Goal: Task Accomplishment & Management: Use online tool/utility

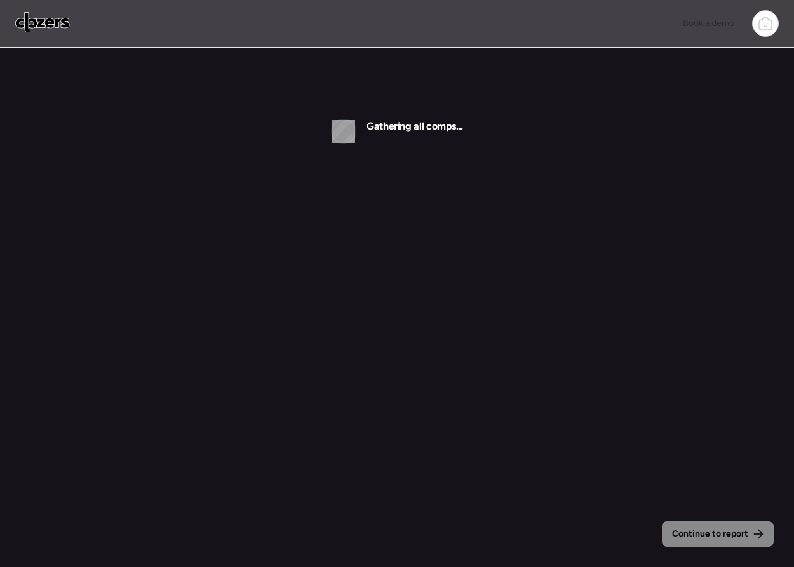
click at [767, 30] on icon at bounding box center [765, 23] width 15 height 15
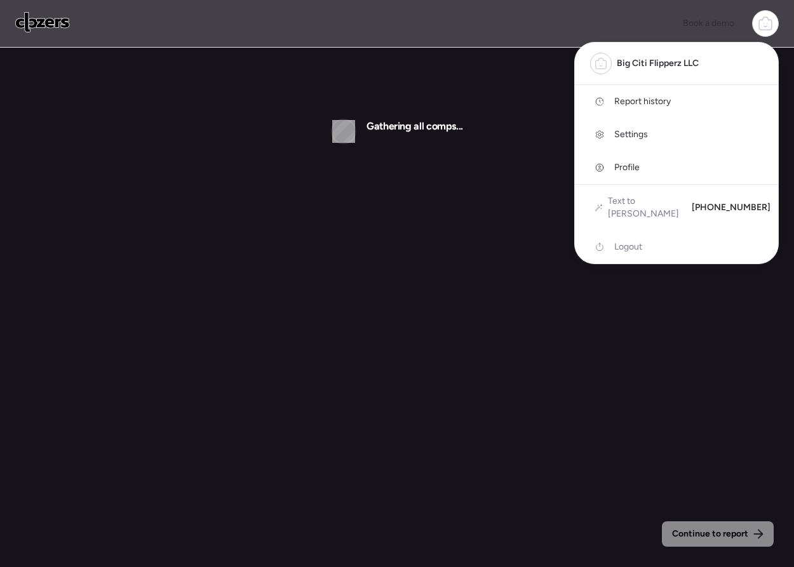
click at [634, 100] on span "Report history" at bounding box center [642, 101] width 57 height 13
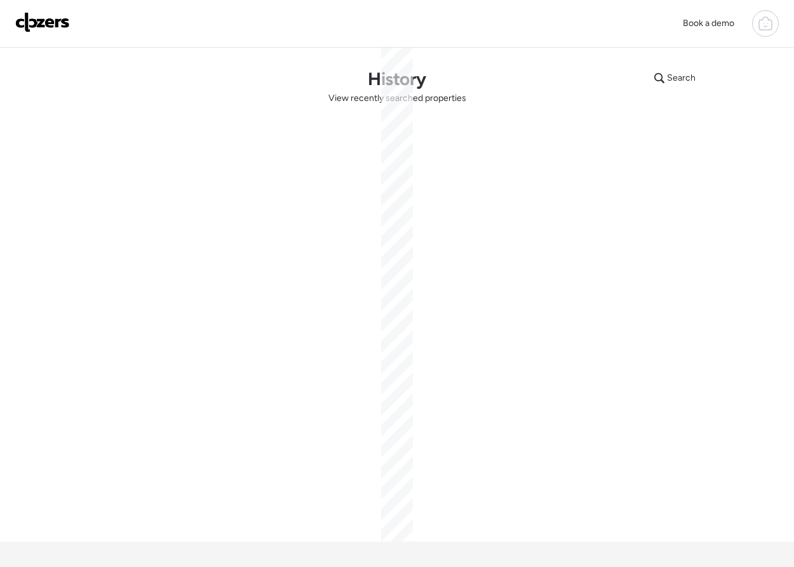
click at [60, 21] on img at bounding box center [42, 22] width 55 height 20
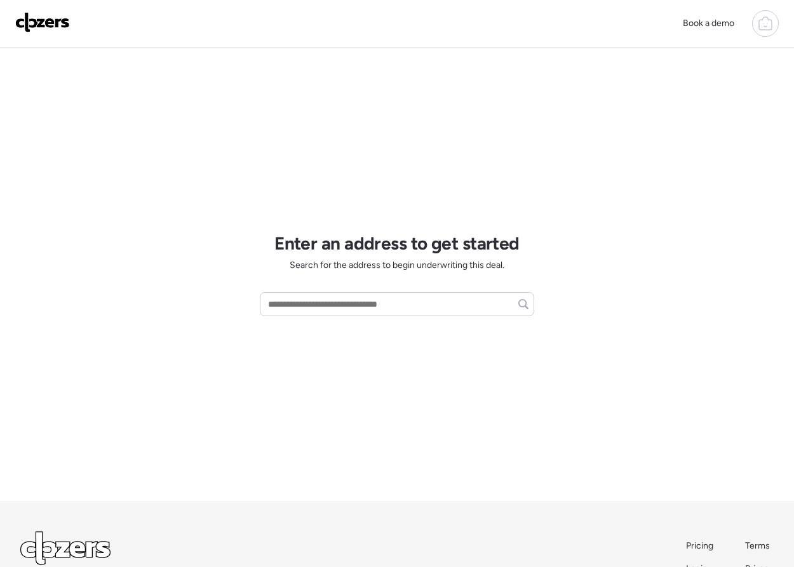
scroll to position [91, 0]
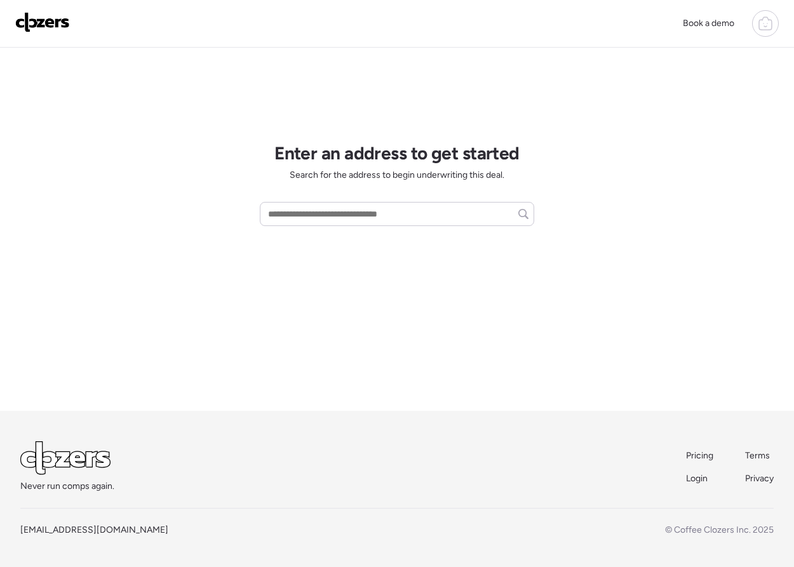
click at [697, 452] on span "Pricing" at bounding box center [699, 455] width 27 height 11
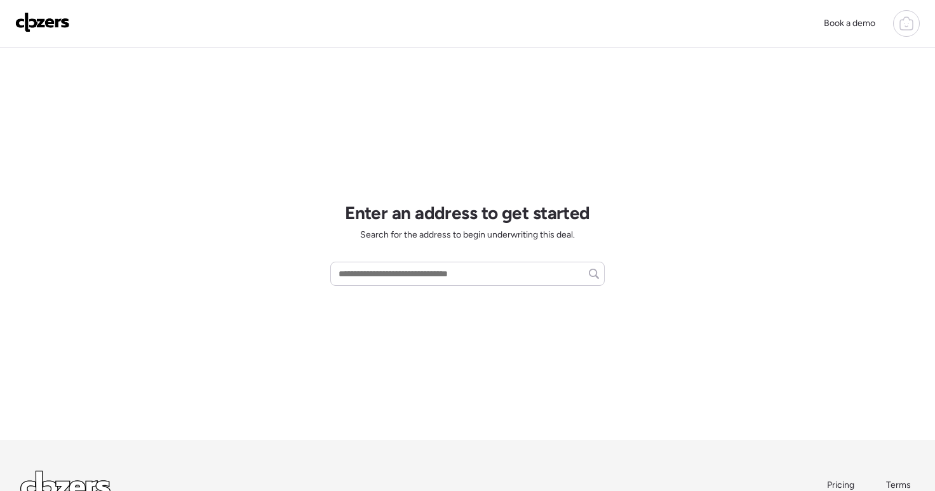
click at [645, 101] on div "Book a demo Enter an address to get started Search for the address to begin und…" at bounding box center [467, 298] width 935 height 597
click at [511, 288] on div "Enter an address to get started Search for the address to begin underwriting th…" at bounding box center [467, 244] width 274 height 393
click at [510, 279] on input "text" at bounding box center [467, 274] width 263 height 18
type input "*"
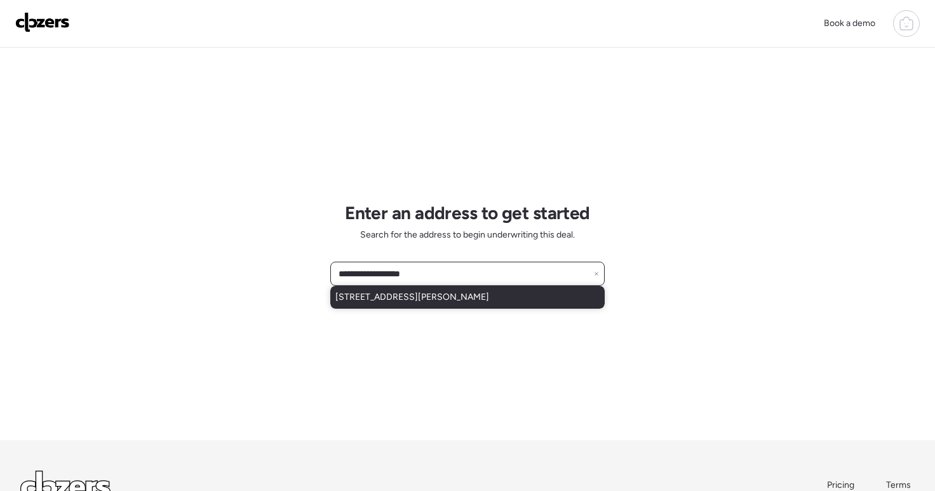
type input "**********"
click at [487, 295] on span "3511 Loggerhead Way, Wesley Chapel, FL, 33544" at bounding box center [412, 297] width 154 height 13
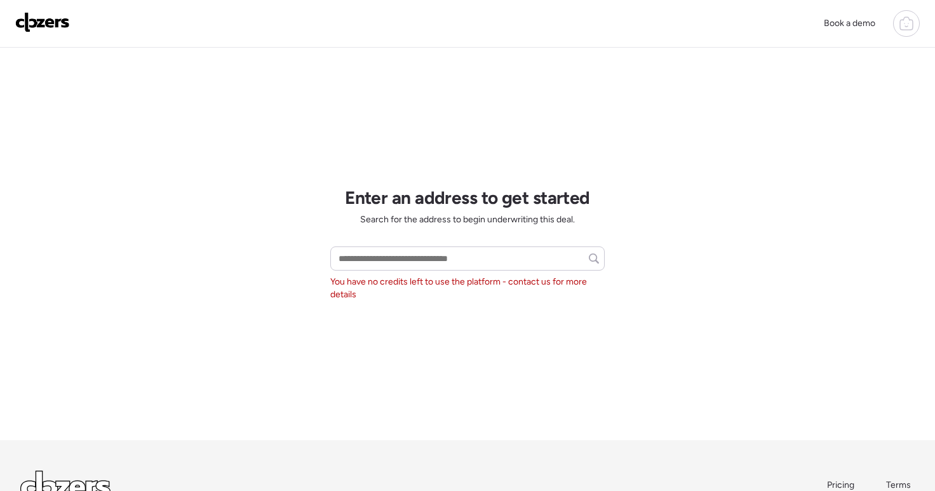
click at [820, 400] on div "Book a demo Enter an address to get started Search for the address to begin und…" at bounding box center [467, 298] width 935 height 597
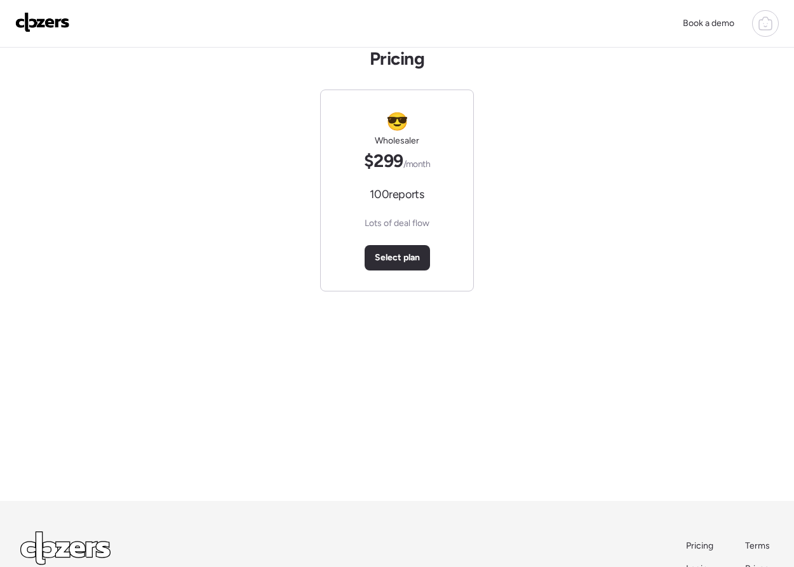
click at [760, 29] on icon at bounding box center [765, 23] width 15 height 15
click at [645, 114] on link "Report history" at bounding box center [676, 101] width 203 height 33
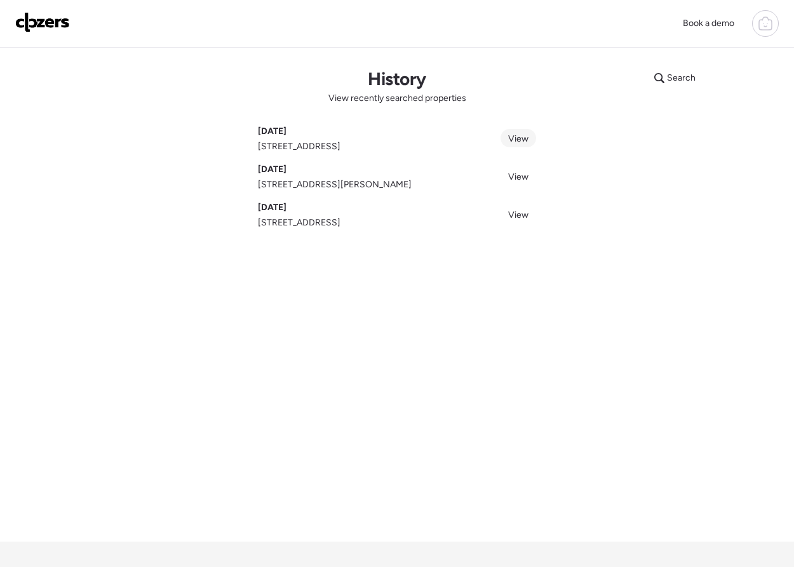
click at [514, 140] on span "View" at bounding box center [518, 138] width 20 height 11
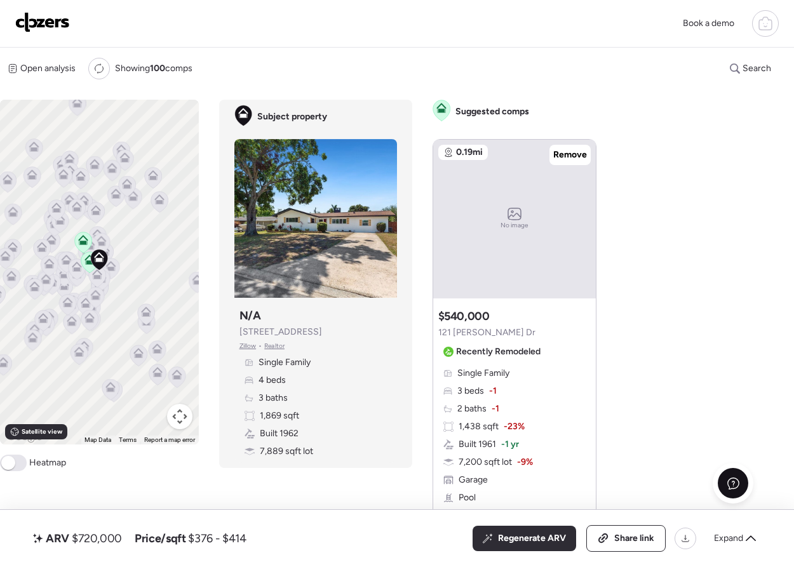
click at [735, 473] on div at bounding box center [733, 483] width 30 height 30
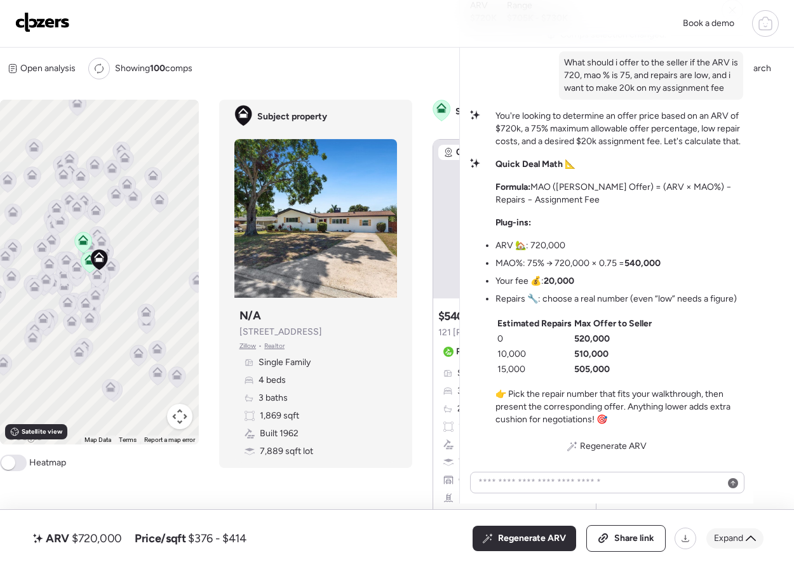
click at [719, 529] on div "Expand" at bounding box center [734, 539] width 57 height 20
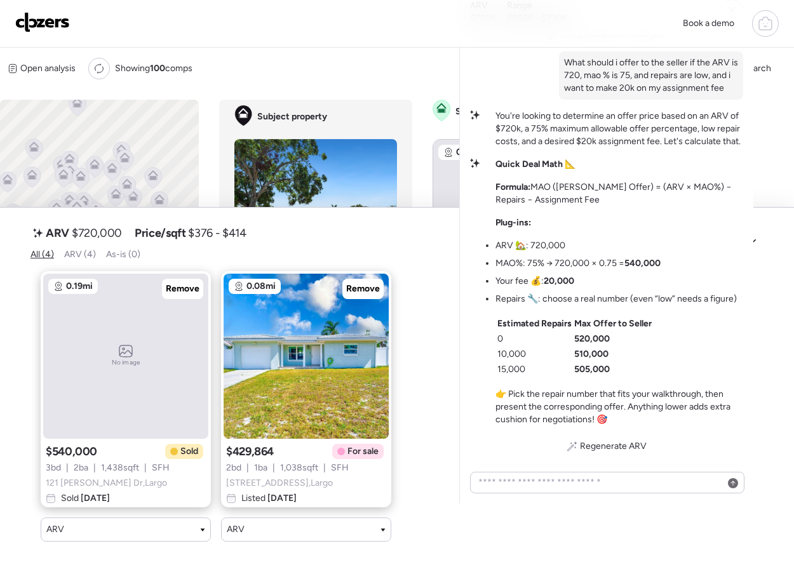
click at [374, 82] on div "Open analysis Re-run report Showing 100 comps Search Comps list Analysis To act…" at bounding box center [397, 305] width 794 height 515
click at [65, 71] on span "Open analysis" at bounding box center [47, 68] width 55 height 13
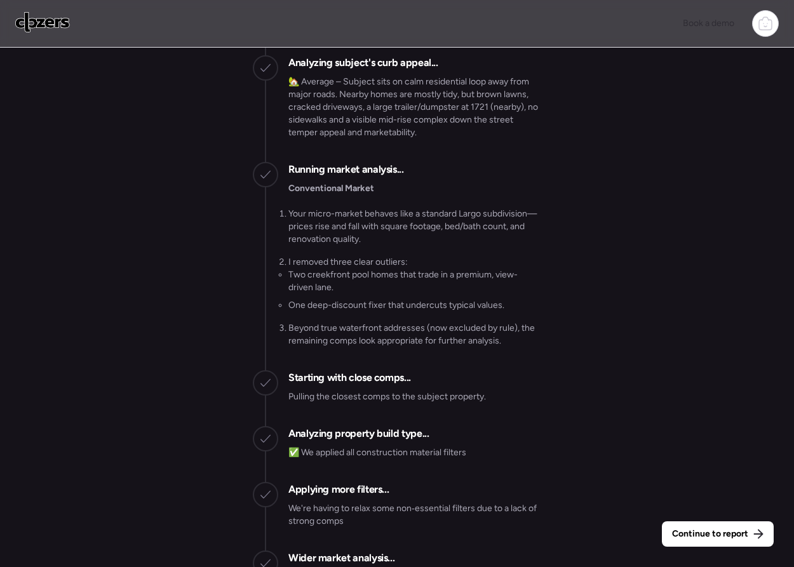
scroll to position [-3527, 0]
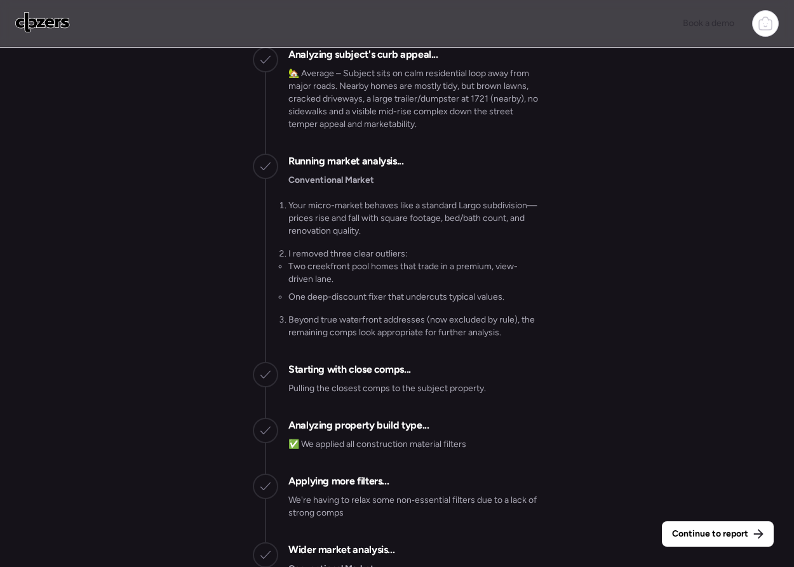
click at [758, 24] on icon at bounding box center [765, 23] width 15 height 15
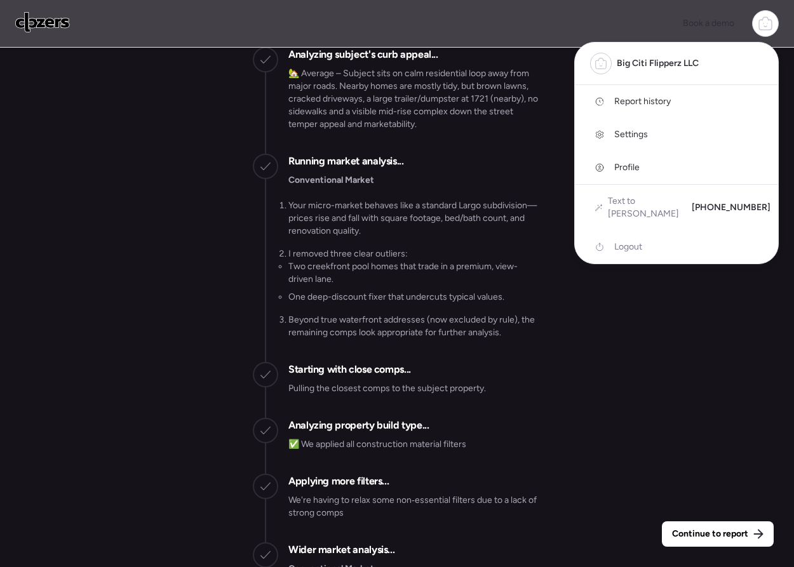
click at [663, 102] on span "Report history" at bounding box center [642, 101] width 57 height 13
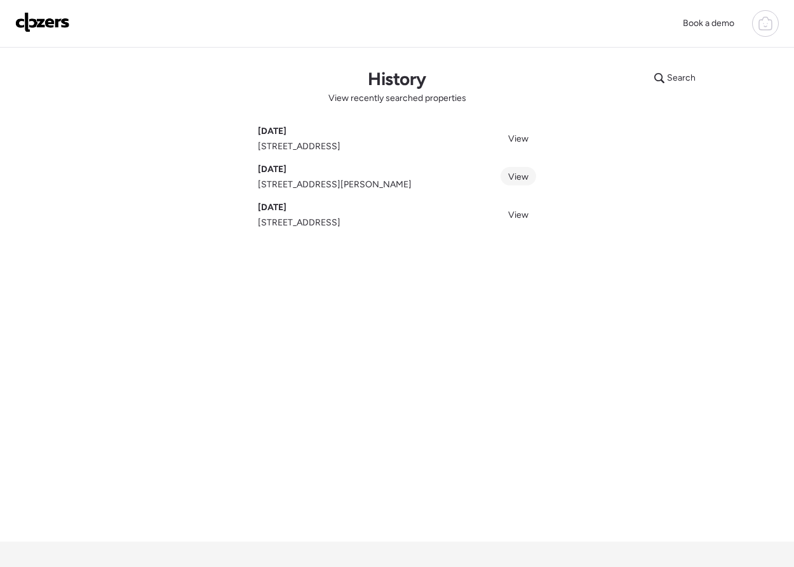
click at [512, 176] on span "View" at bounding box center [518, 177] width 20 height 11
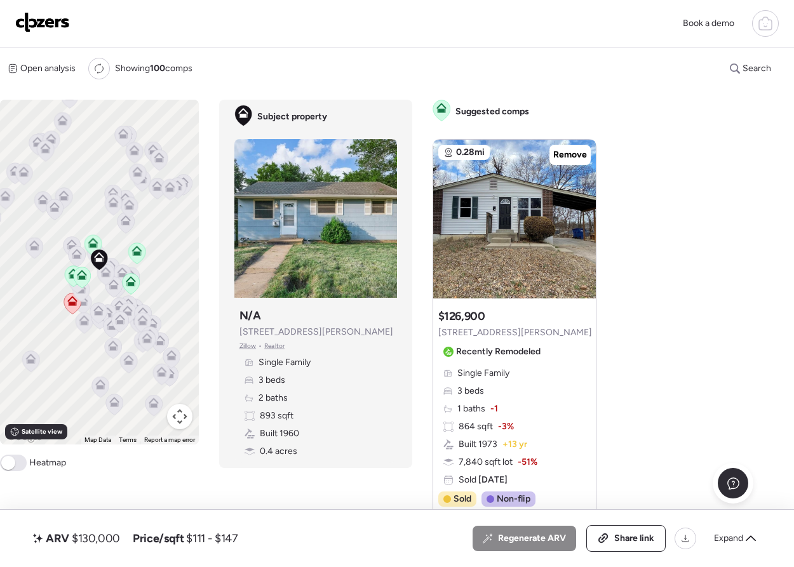
click at [522, 527] on div "Regenerate ARV" at bounding box center [525, 538] width 104 height 25
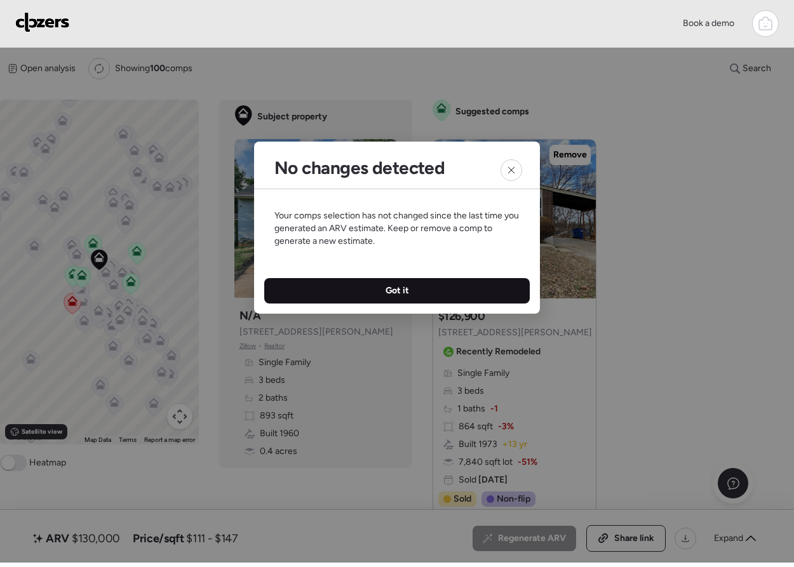
click at [438, 296] on div "Got it" at bounding box center [397, 290] width 266 height 25
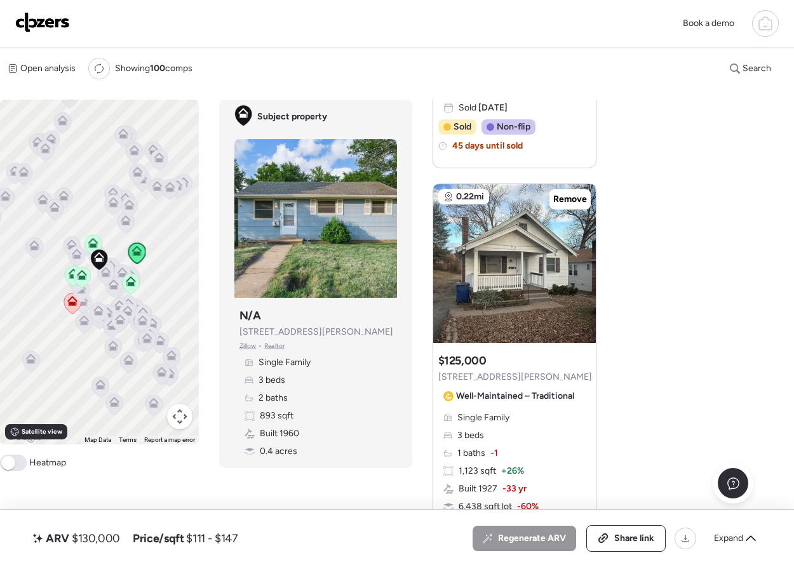
scroll to position [464, 0]
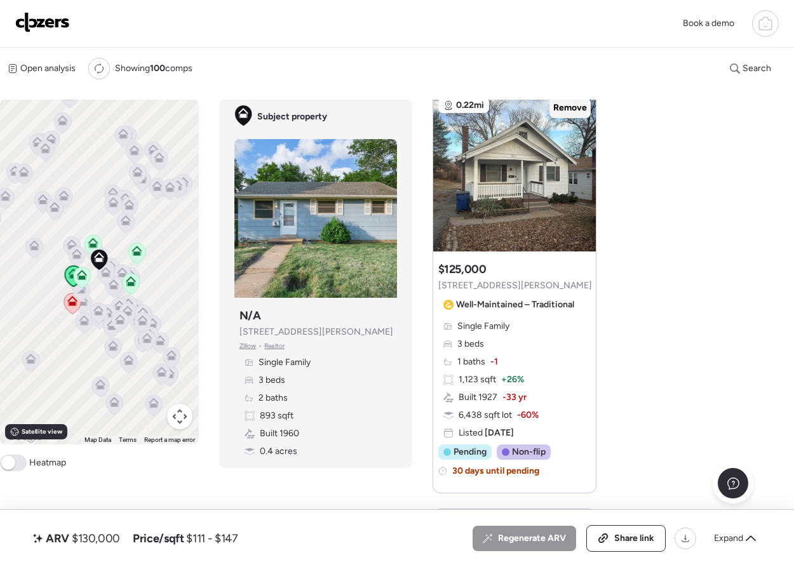
click at [569, 113] on span "Remove" at bounding box center [570, 108] width 34 height 13
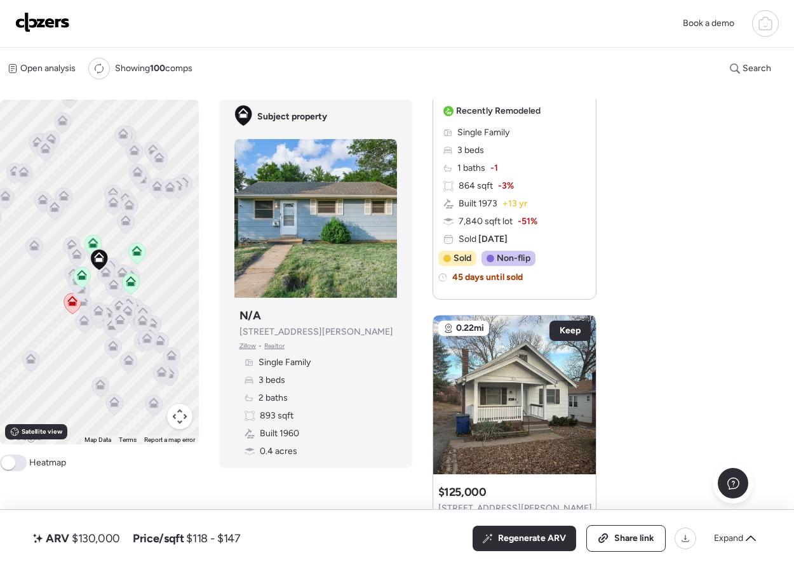
scroll to position [121, 0]
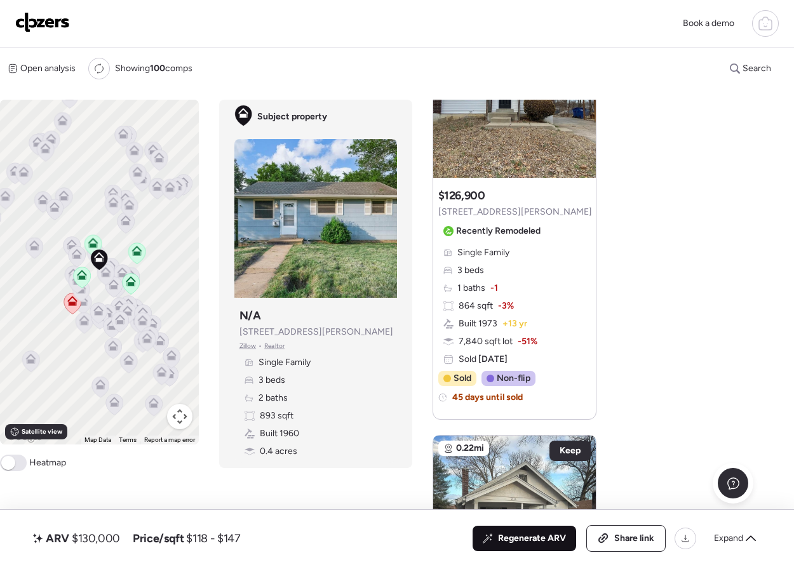
click at [496, 545] on div "Regenerate ARV" at bounding box center [525, 538] width 104 height 25
click at [44, 60] on div "Open analysis" at bounding box center [41, 68] width 83 height 20
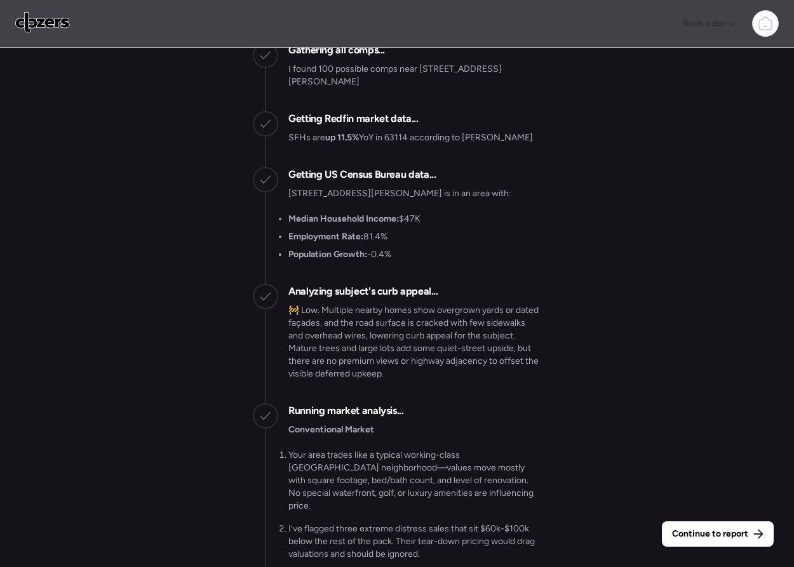
scroll to position [-2572, 0]
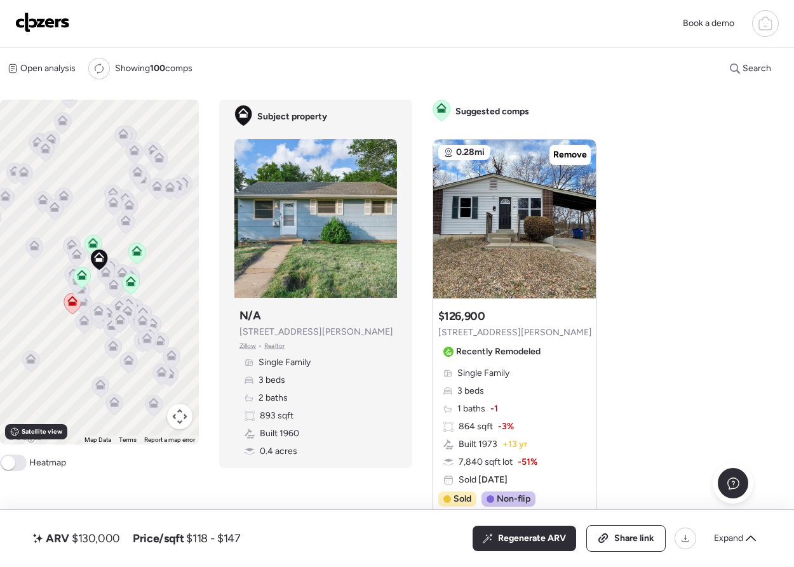
click at [18, 467] on span at bounding box center [13, 463] width 27 height 17
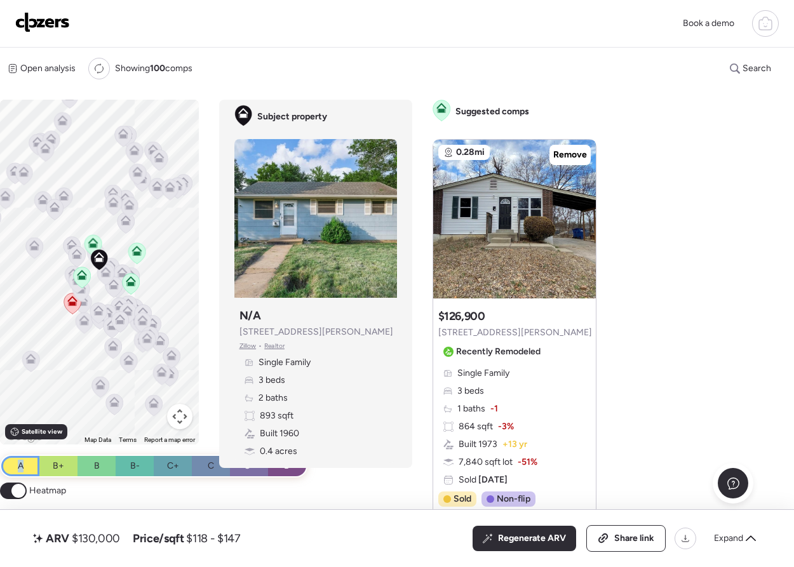
click at [18, 467] on span "A" at bounding box center [21, 466] width 6 height 13
click at [48, 69] on span "Open analysis" at bounding box center [47, 68] width 55 height 13
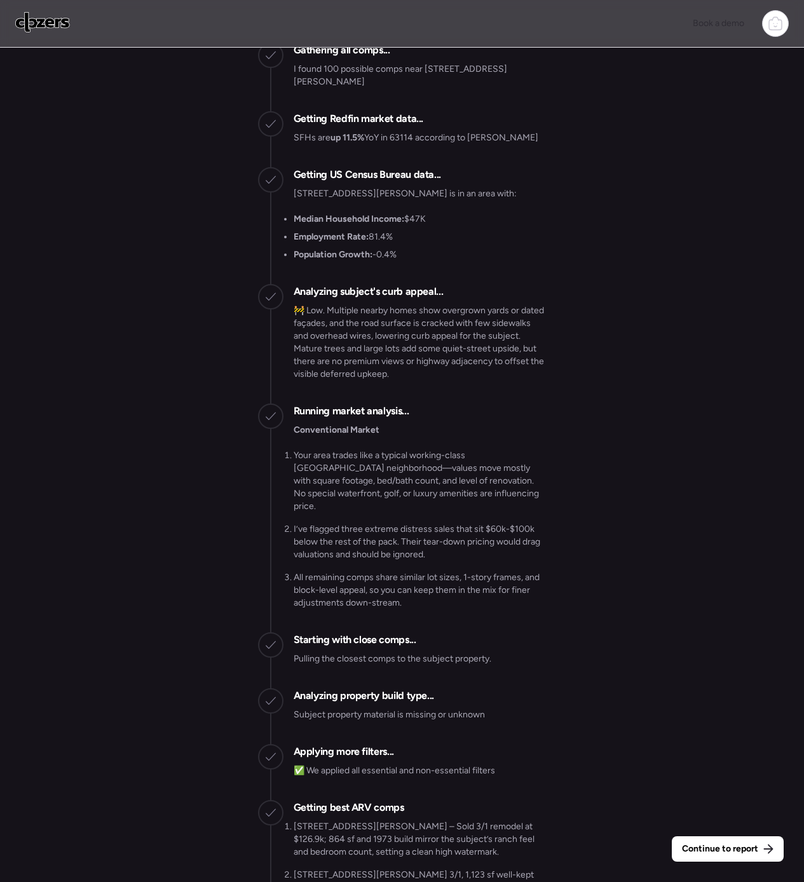
scroll to position [-2575, 0]
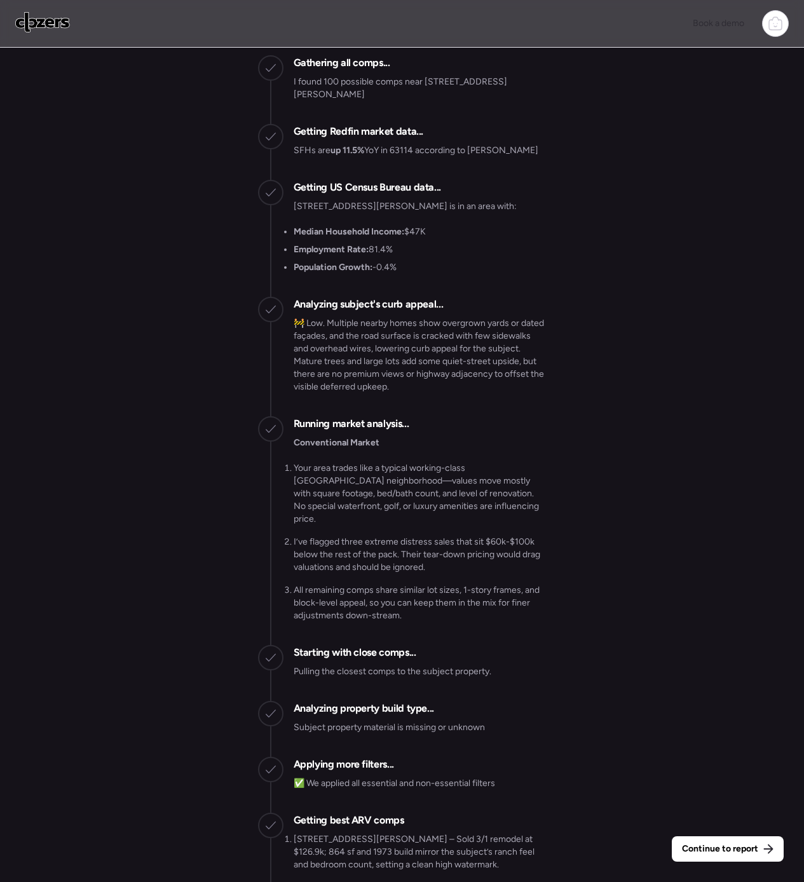
drag, startPoint x: 292, startPoint y: 145, endPoint x: 369, endPoint y: 158, distance: 77.9
click at [369, 114] on div "Gathering all comps... I found 100 possible comps near 8216 Brenner Ave, Saint …" at bounding box center [402, 84] width 288 height 58
click at [369, 101] on p "I found 100 possible comps near 8216 Brenner Ave, Saint Louis, MO 63114" at bounding box center [420, 88] width 253 height 25
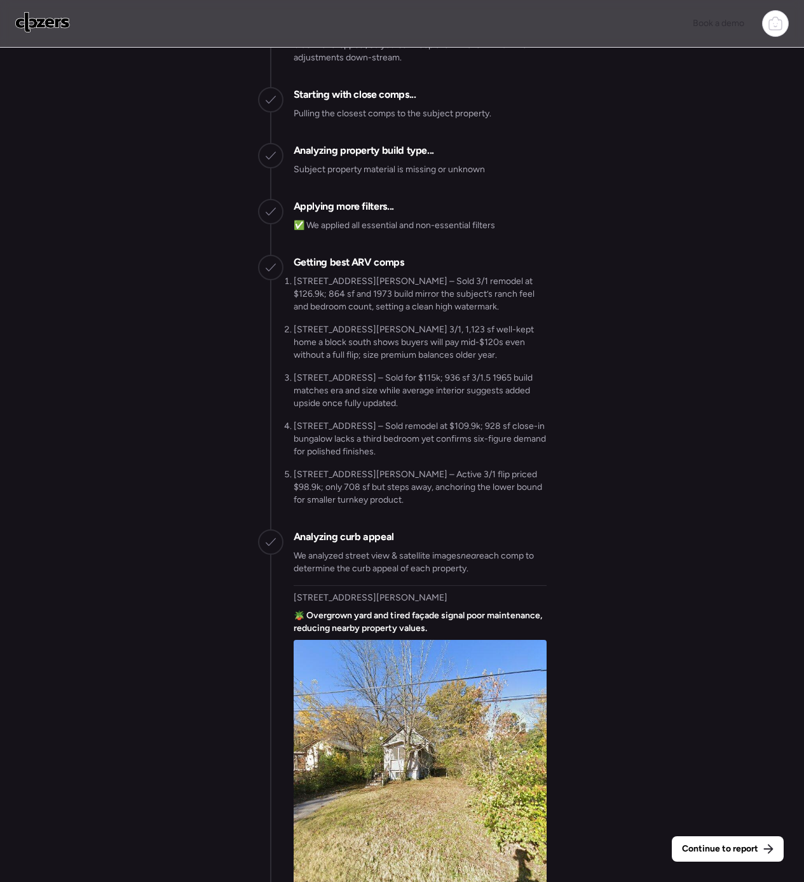
scroll to position [-2017, 0]
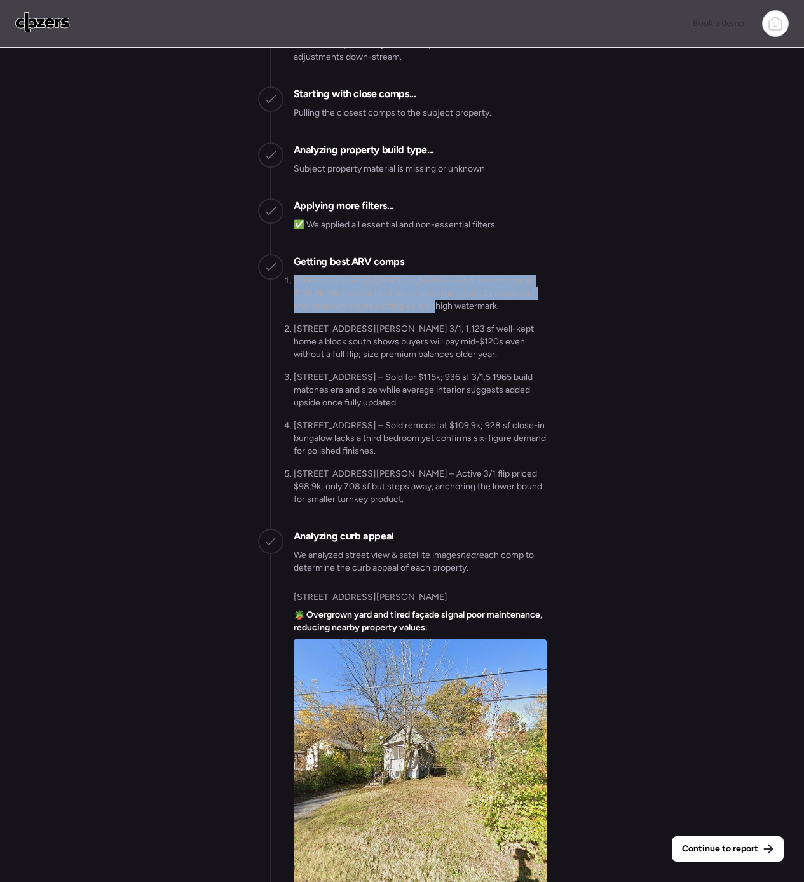
drag, startPoint x: 285, startPoint y: 331, endPoint x: 417, endPoint y: 368, distance: 136.6
click at [417, 368] on ol "8007 Albin Ave – Sold 3/1 remodel at $126.9k; 864 sf and 1973 build mirror the …" at bounding box center [420, 389] width 253 height 231
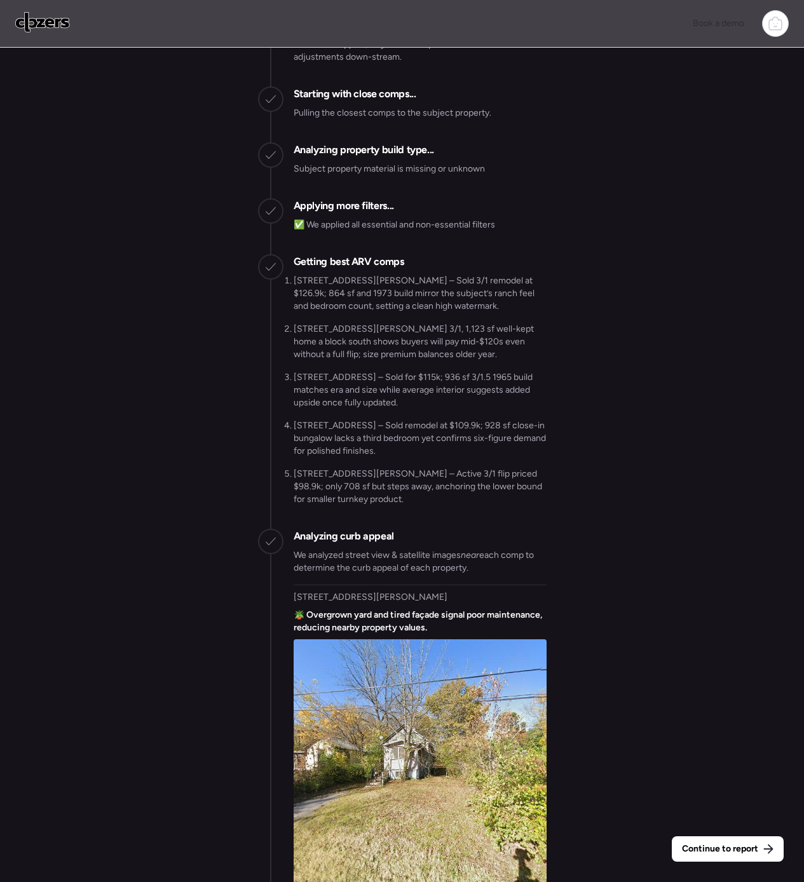
click at [332, 313] on li "8007 Albin Ave – Sold 3/1 remodel at $126.9k; 864 sf and 1973 build mirror the …" at bounding box center [420, 293] width 253 height 38
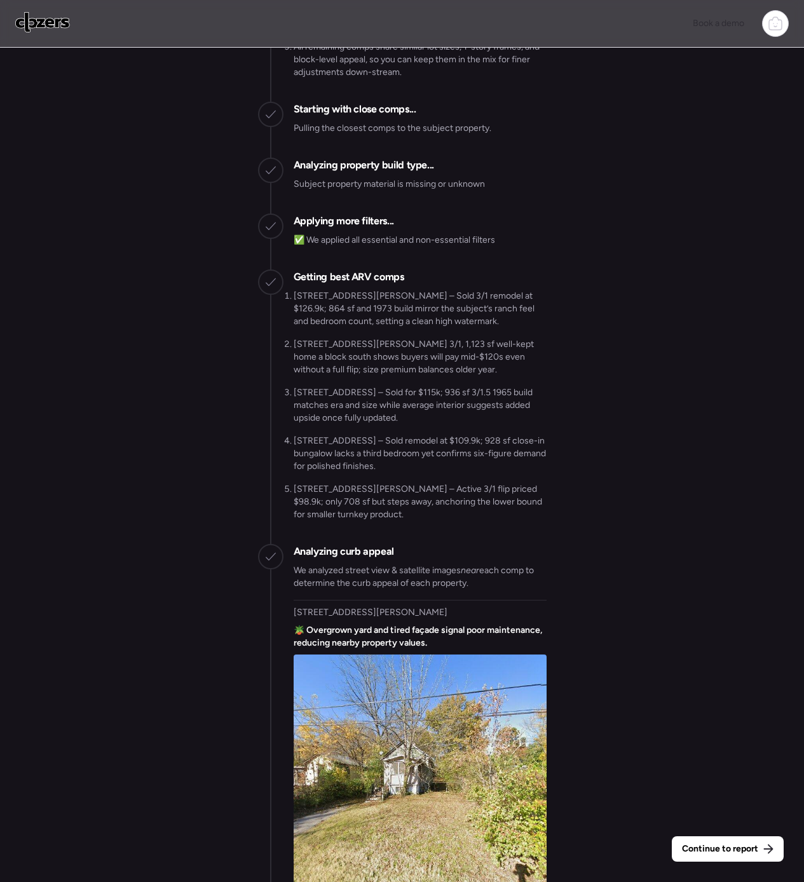
scroll to position [-2030, 0]
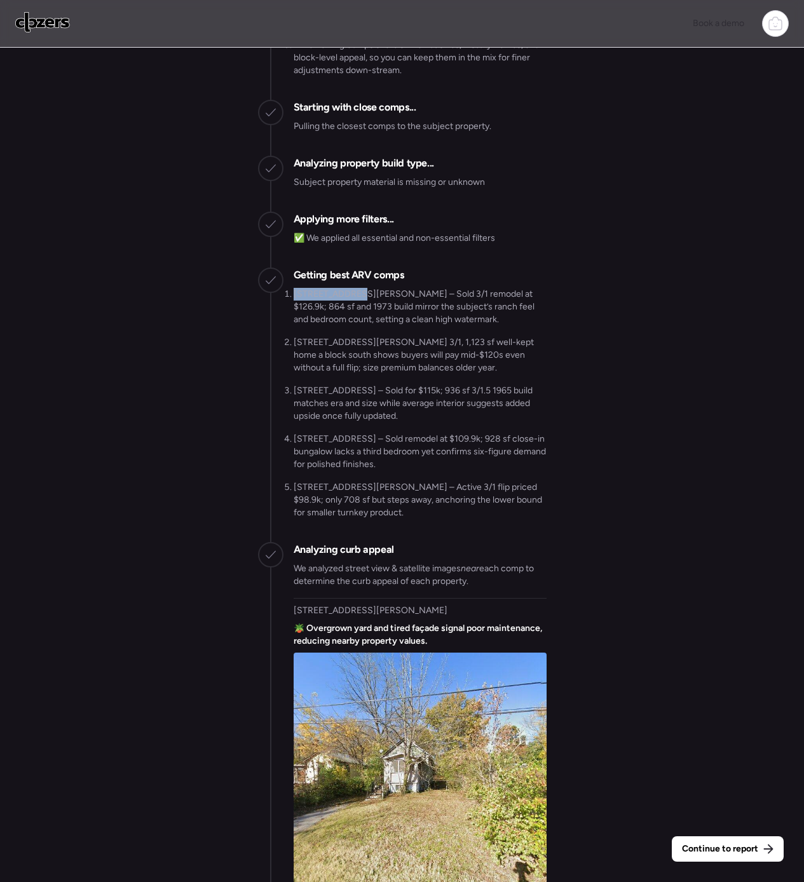
drag, startPoint x: 288, startPoint y: 349, endPoint x: 353, endPoint y: 348, distance: 65.4
click at [353, 326] on li "8007 Albin Ave – Sold 3/1 remodel at $126.9k; 864 sf and 1973 build mirror the …" at bounding box center [420, 307] width 253 height 38
drag, startPoint x: 288, startPoint y: 347, endPoint x: 404, endPoint y: 366, distance: 117.8
click at [404, 326] on li "8007 Albin Ave – Sold 3/1 remodel at $126.9k; 864 sf and 1973 build mirror the …" at bounding box center [420, 307] width 253 height 38
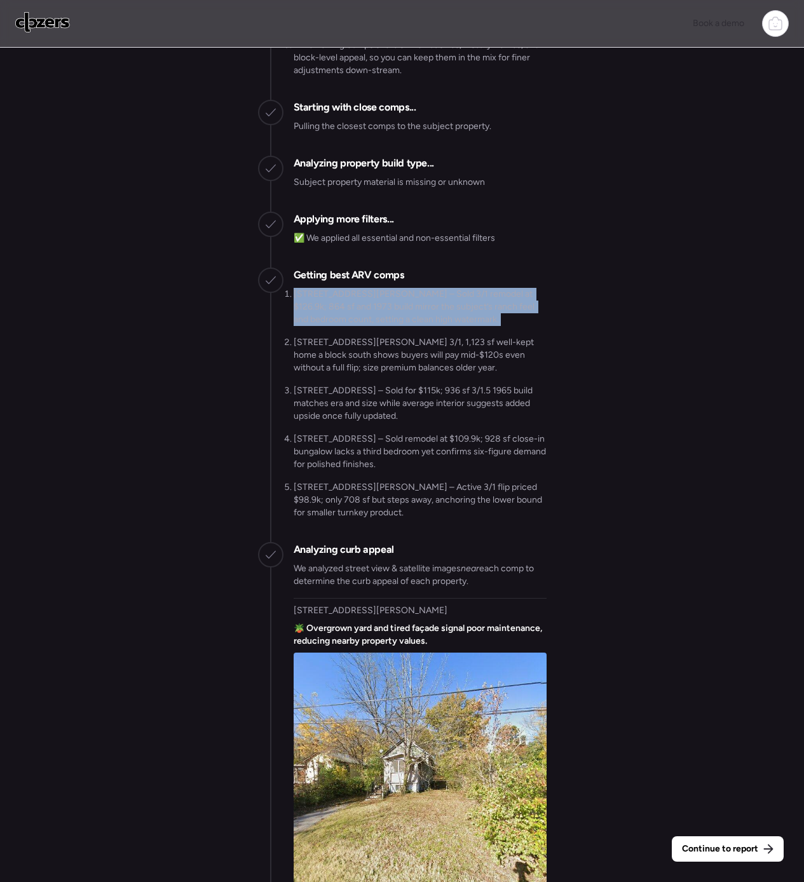
click at [403, 326] on li "8007 Albin Ave – Sold 3/1 remodel at $126.9k; 864 sf and 1973 build mirror the …" at bounding box center [420, 307] width 253 height 38
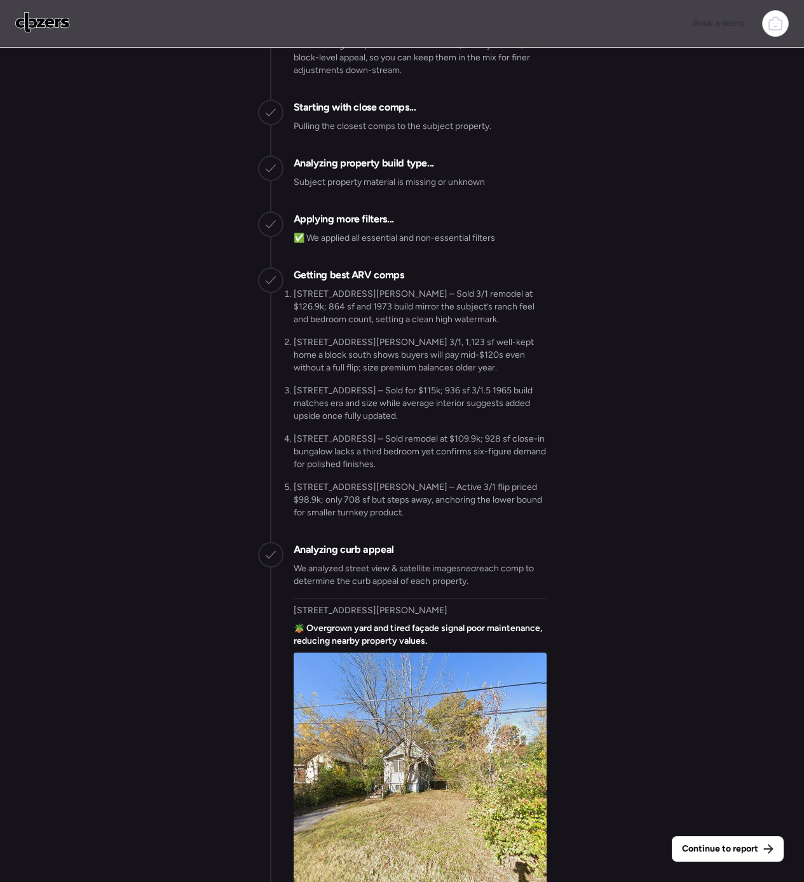
click at [360, 326] on li "8007 Albin Ave – Sold 3/1 remodel at $126.9k; 864 sf and 1973 build mirror the …" at bounding box center [420, 307] width 253 height 38
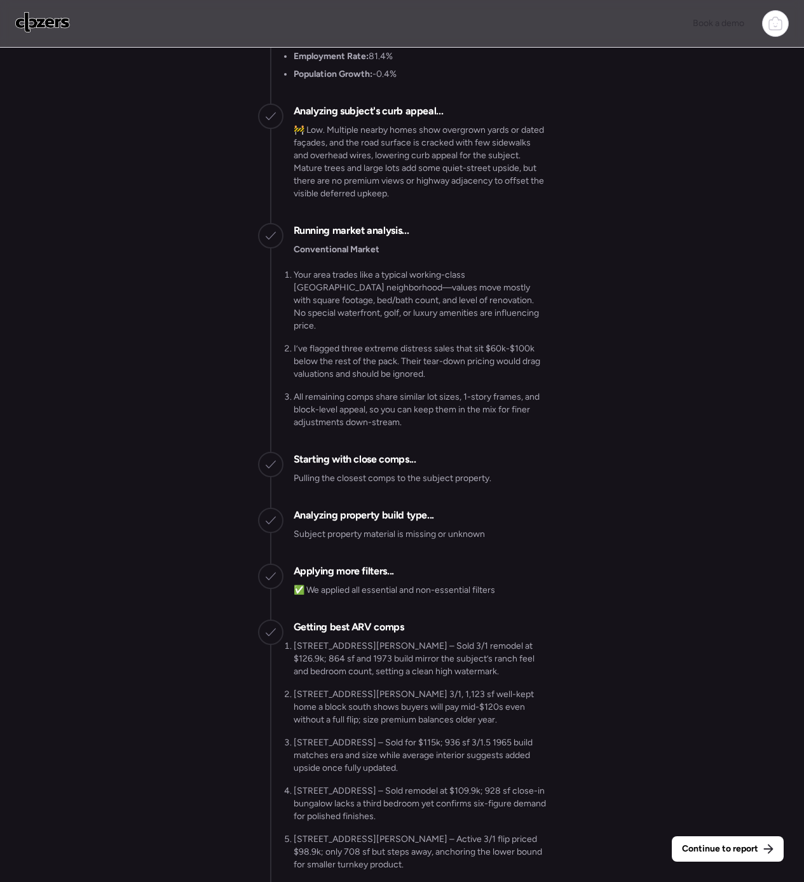
scroll to position [-2441, 0]
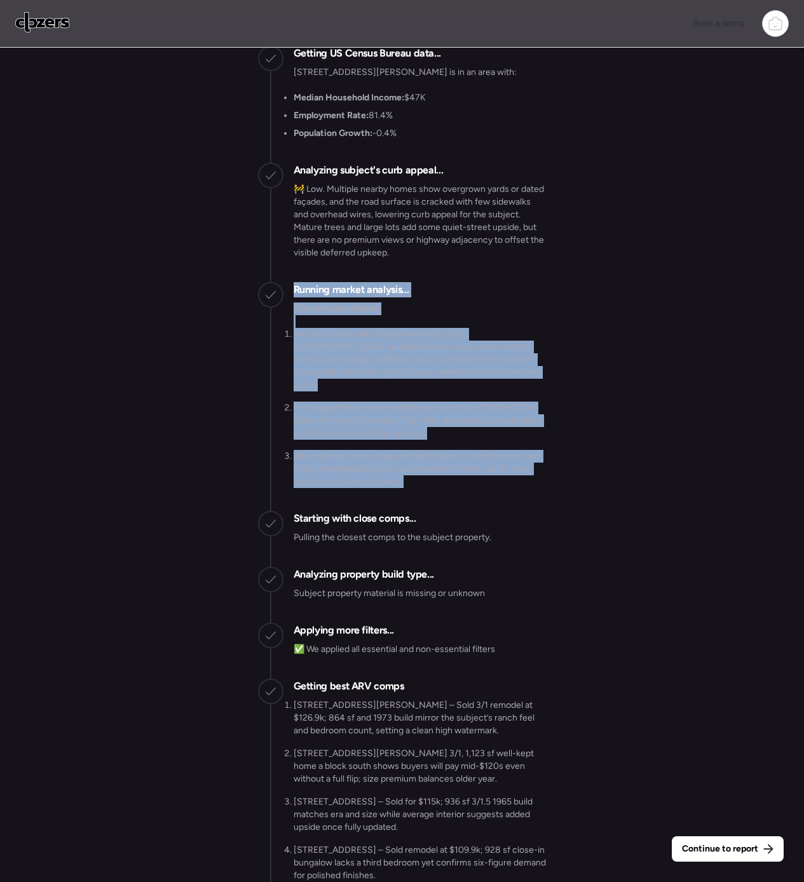
drag, startPoint x: 294, startPoint y: 358, endPoint x: 473, endPoint y: 547, distance: 260.2
click at [473, 501] on div "Running market analysis... Conventional Market Your area trades like a typical …" at bounding box center [420, 391] width 253 height 219
click at [473, 501] on div "Conventional Market Your area trades like a typical working-class St. Louis nei…" at bounding box center [420, 401] width 253 height 198
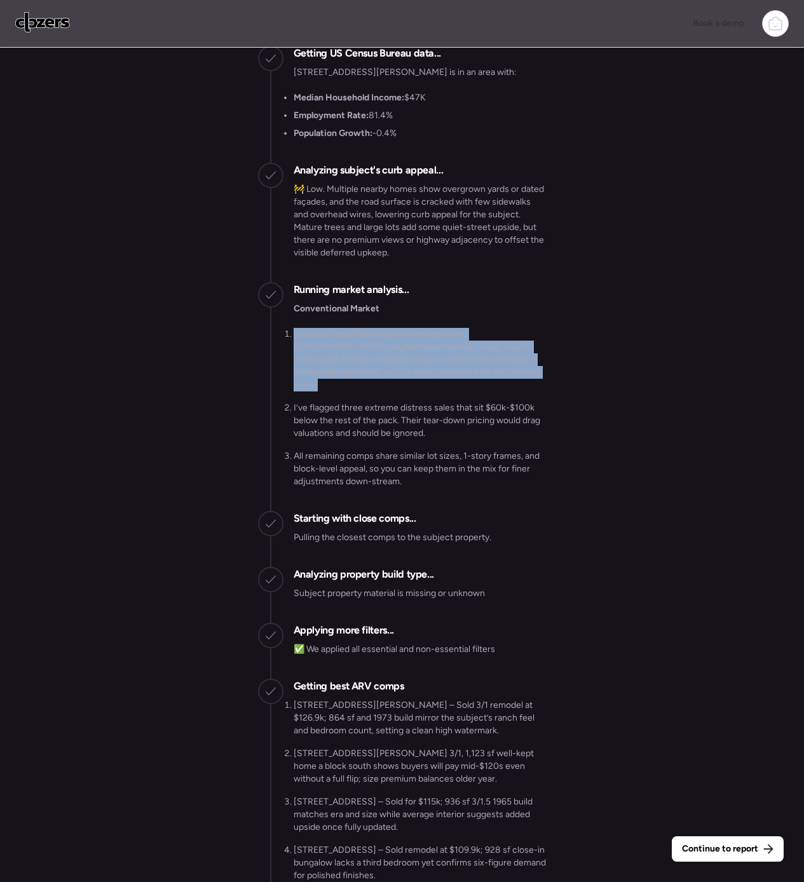
drag, startPoint x: 283, startPoint y: 402, endPoint x: 550, endPoint y: 448, distance: 270.7
click at [550, 448] on div "Continue to report Gathering all comps... I found 100 possible comps near 8216 …" at bounding box center [402, 466] width 804 height 837
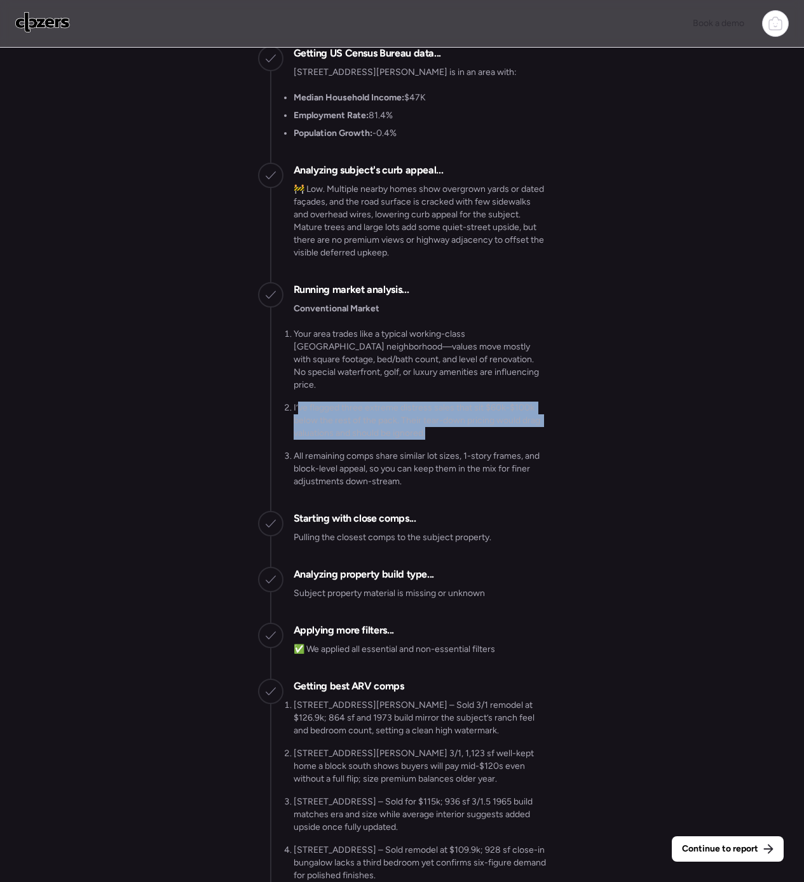
drag, startPoint x: 297, startPoint y: 464, endPoint x: 536, endPoint y: 481, distance: 239.5
click at [536, 440] on li "I’ve flagged three extreme distress sales that sit $60k-$100k below the rest of…" at bounding box center [420, 421] width 253 height 38
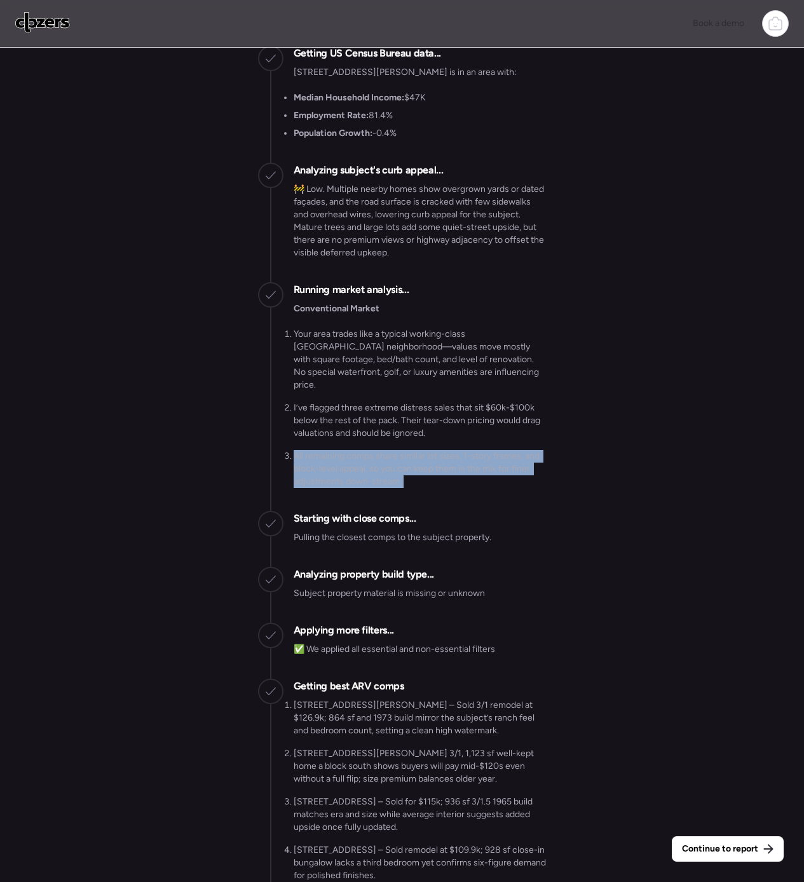
drag, startPoint x: 285, startPoint y: 508, endPoint x: 440, endPoint y: 543, distance: 159.4
click at [440, 501] on div "Conventional Market Your area trades like a typical working-class St. Louis nei…" at bounding box center [420, 401] width 253 height 198
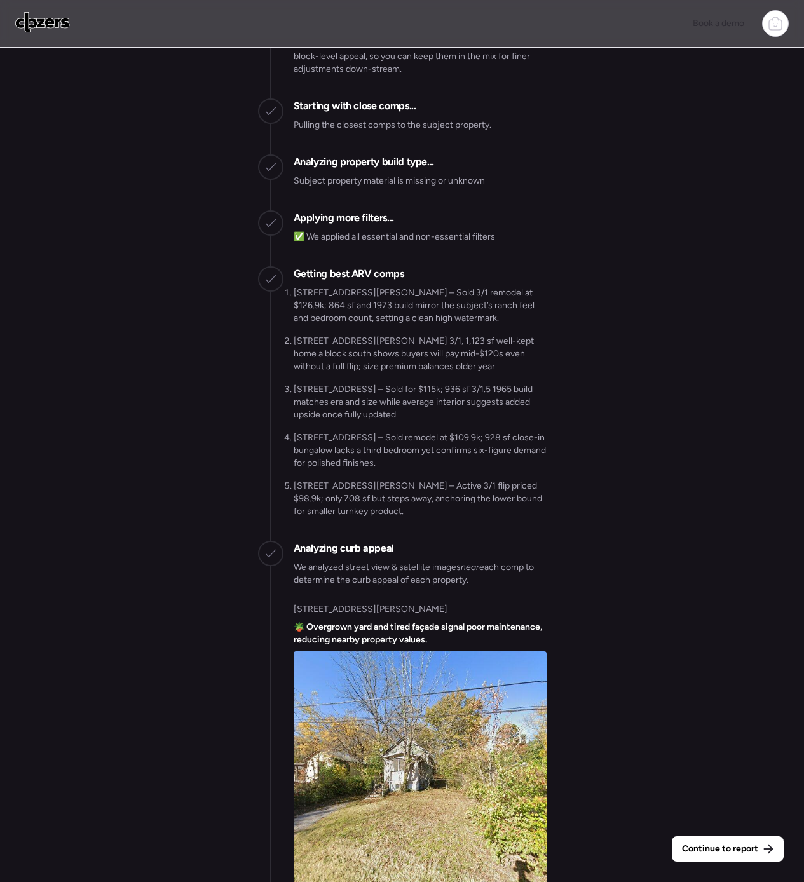
scroll to position [-1978, 0]
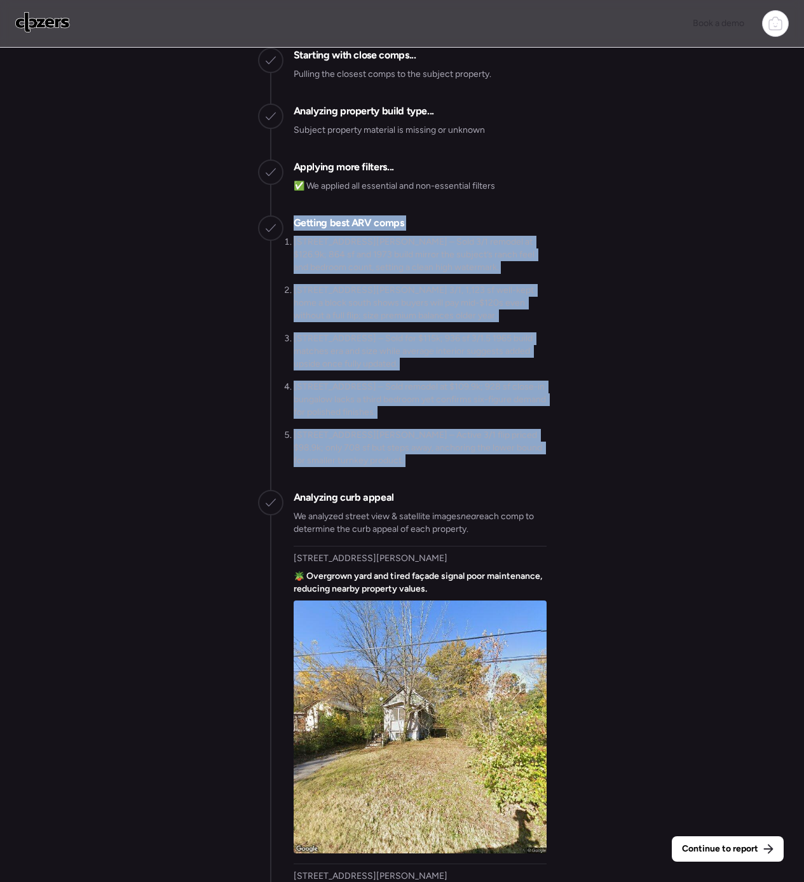
drag, startPoint x: 291, startPoint y: 279, endPoint x: 439, endPoint y: 522, distance: 284.3
click at [439, 480] on div "Getting best ARV comps 8007 Albin Ave – Sold 3/1 remodel at $126.9k; 864 sf and…" at bounding box center [402, 347] width 288 height 264
click at [439, 480] on div "8007 Albin Ave – Sold 3/1 remodel at $126.9k; 864 sf and 1973 build mirror the …" at bounding box center [420, 358] width 253 height 244
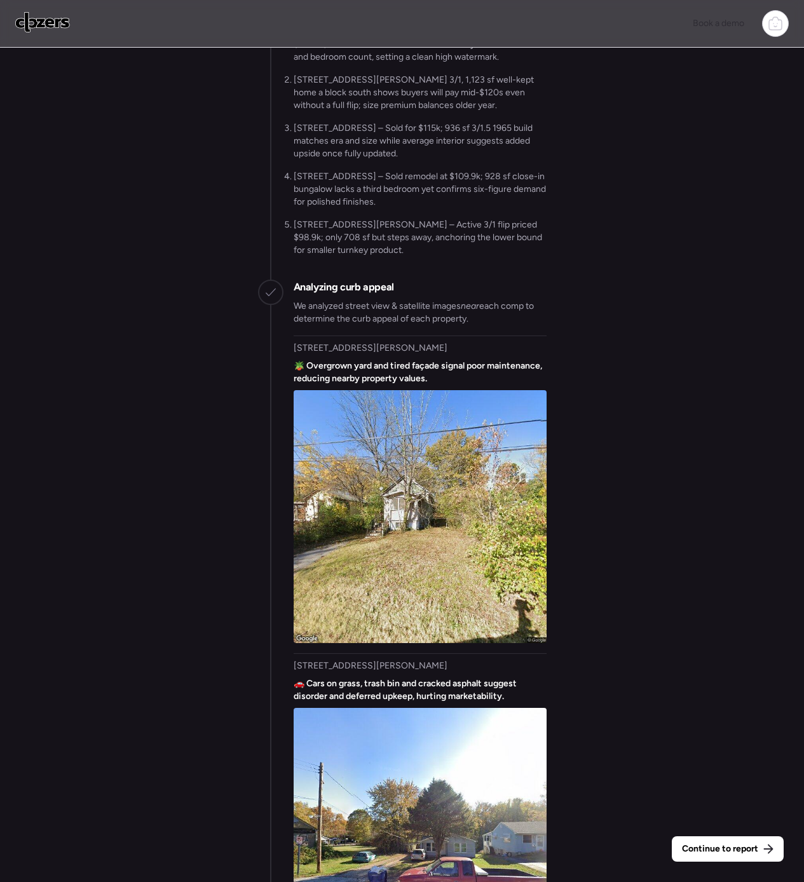
scroll to position [-1616, 0]
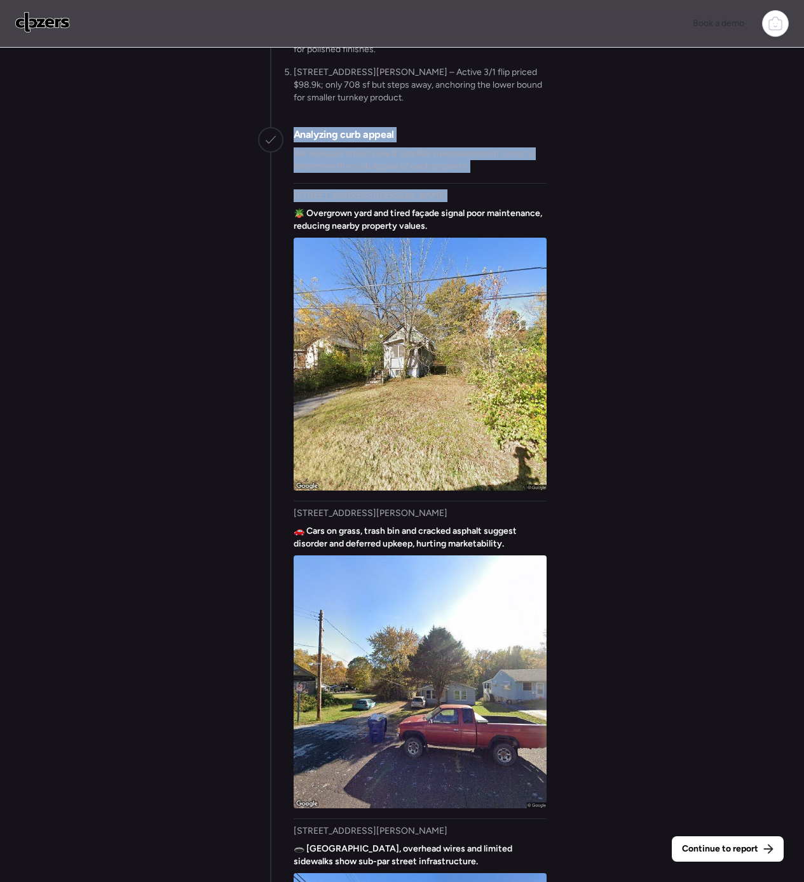
drag, startPoint x: 288, startPoint y: 198, endPoint x: 522, endPoint y: 287, distance: 249.9
click at [522, 287] on div "Analyzing curb appeal We analyzed street view & satellite images near each comp…" at bounding box center [402, 879] width 288 height 1504
click at [522, 287] on div "8228 Brenner Ave, Saint Louis, MO 63114 🪴 Overgrown yard and tired façade signa…" at bounding box center [420, 336] width 253 height 307
drag, startPoint x: 295, startPoint y: 184, endPoint x: 495, endPoint y: 276, distance: 220.0
click at [495, 276] on div "Analyzing curb appeal We analyzed street view & satellite images near each comp…" at bounding box center [420, 879] width 253 height 1504
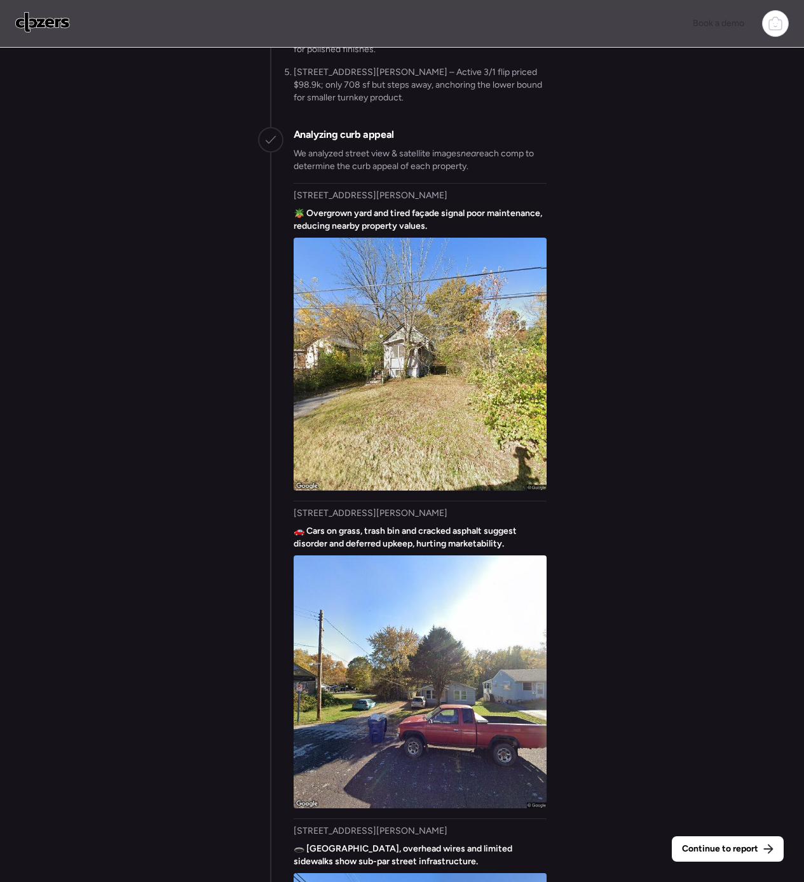
click at [492, 233] on span "🪴 Overgrown yard and tired façade signal poor maintenance, reducing nearby prop…" at bounding box center [420, 219] width 253 height 25
click at [380, 18] on div "Book a demo" at bounding box center [401, 23] width 773 height 27
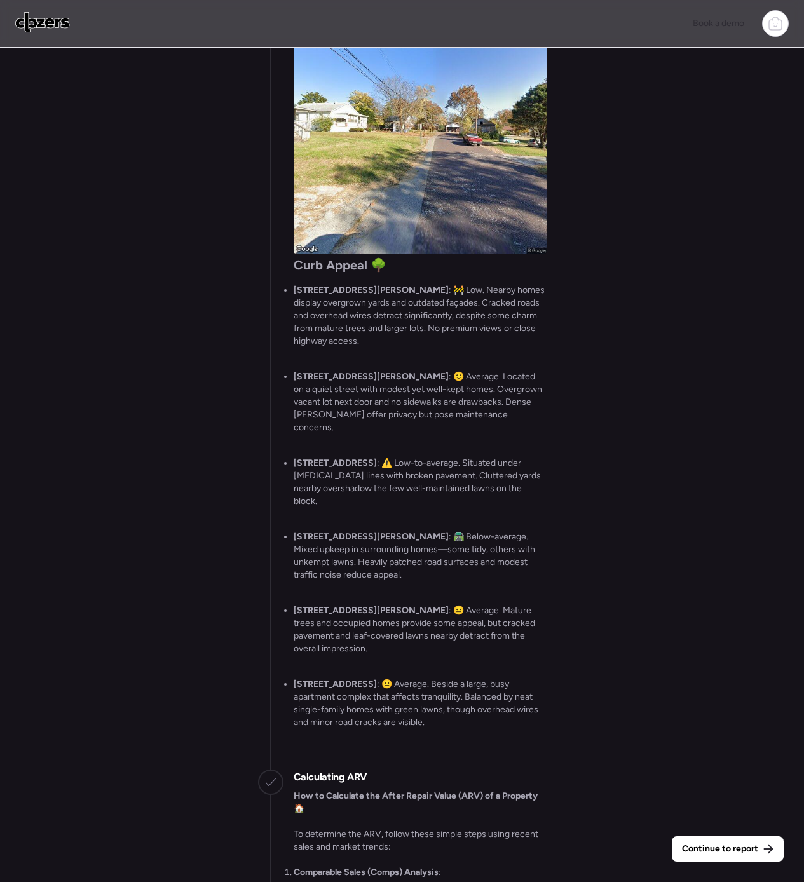
scroll to position [-646, 0]
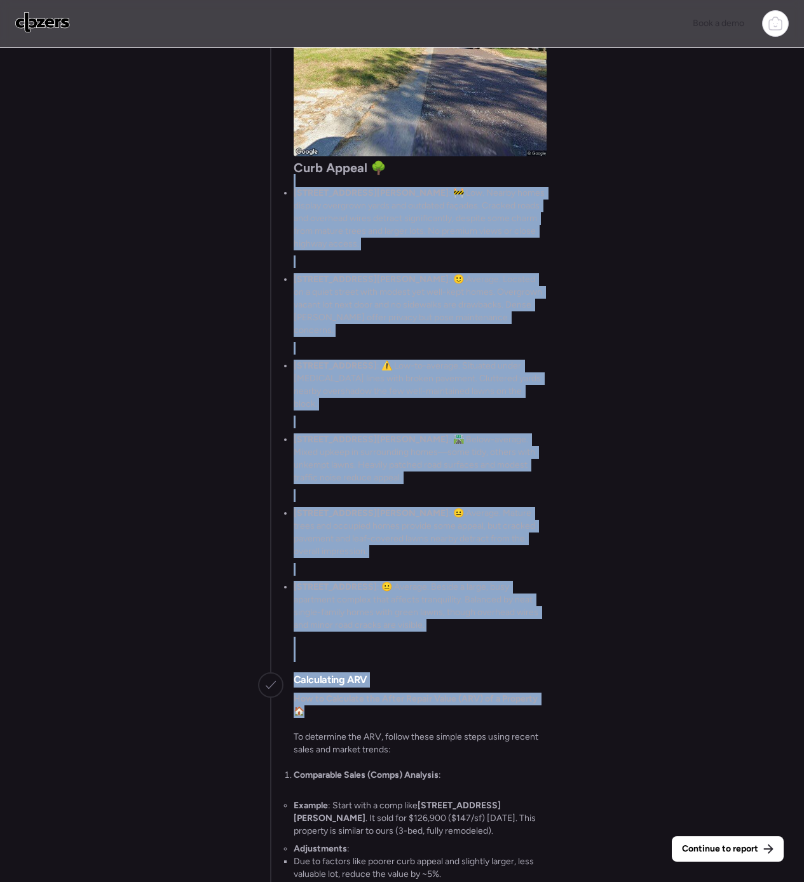
drag, startPoint x: 274, startPoint y: 229, endPoint x: 562, endPoint y: 707, distance: 557.9
click at [562, 567] on div "Continue to report Gathering all comps... I found 100 possible comps near 8216 …" at bounding box center [402, 466] width 804 height 837
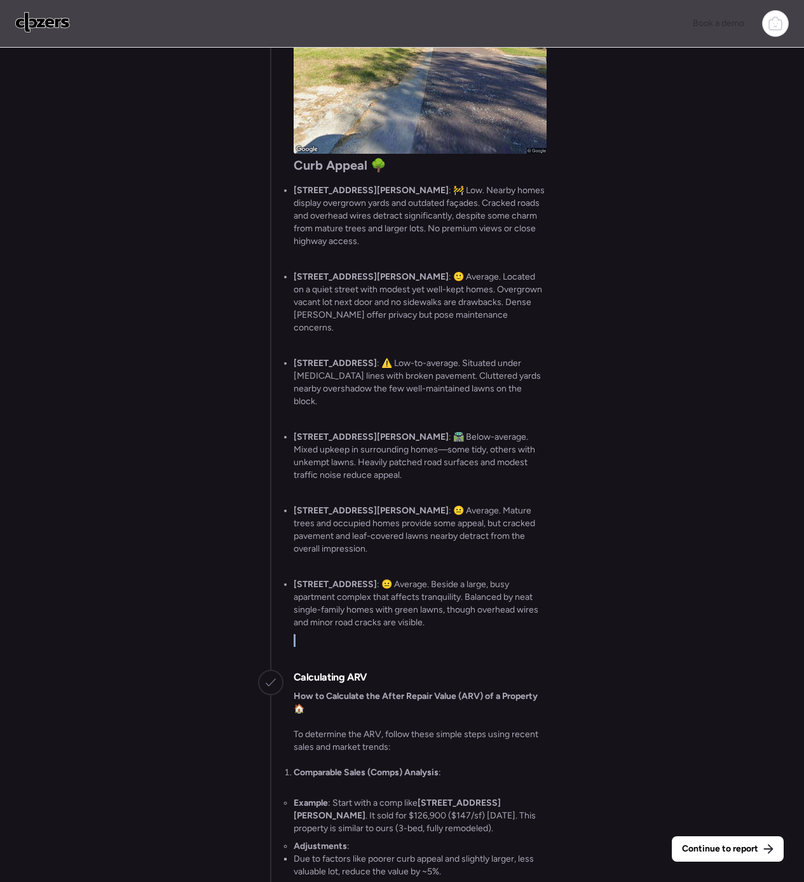
click at [515, 567] on div "Curb Appeal 🌳 8216 Brenner Ave : 🚧 Low. Nearby homes display overgrown yards an…" at bounding box center [420, 409] width 253 height 501
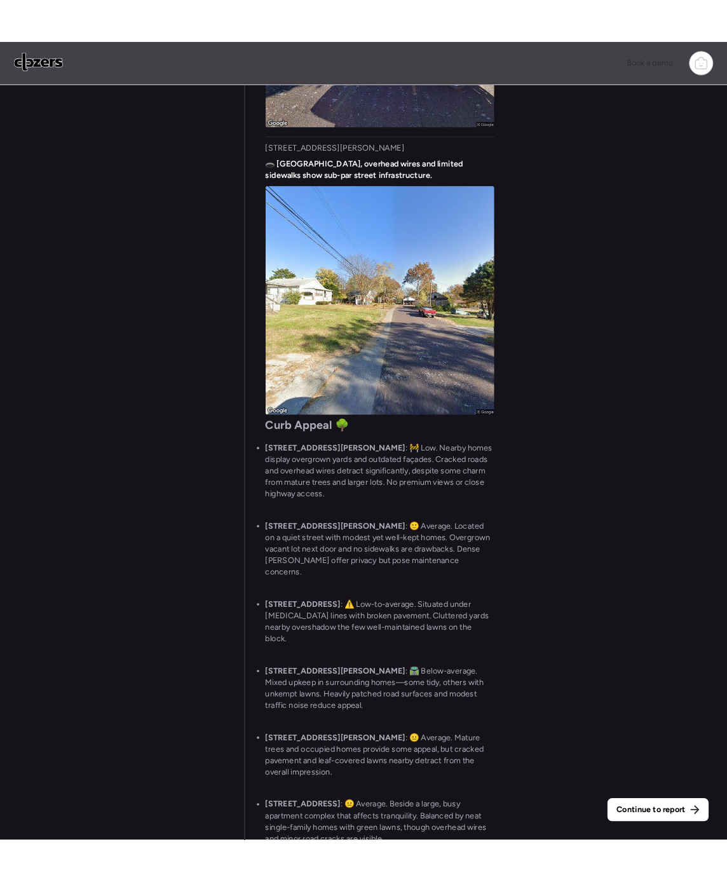
scroll to position [-2575, 0]
